Goal: Find specific page/section: Find specific page/section

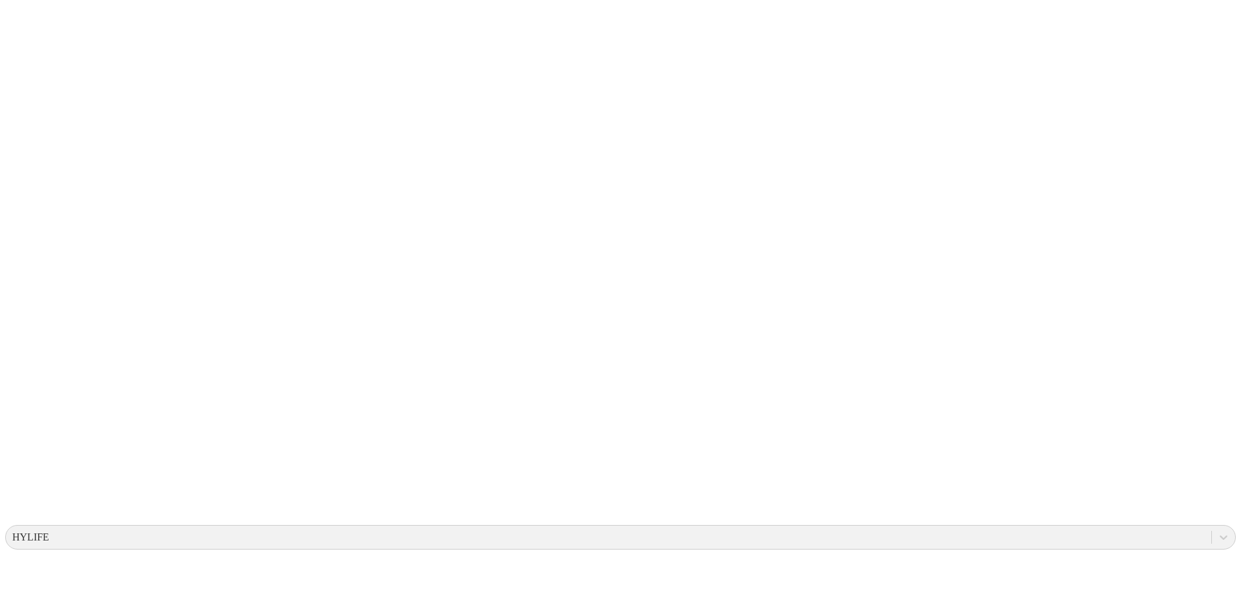
click at [29, 28] on icon at bounding box center [25, 263] width 40 height 517
